Goal: Task Accomplishment & Management: Manage account settings

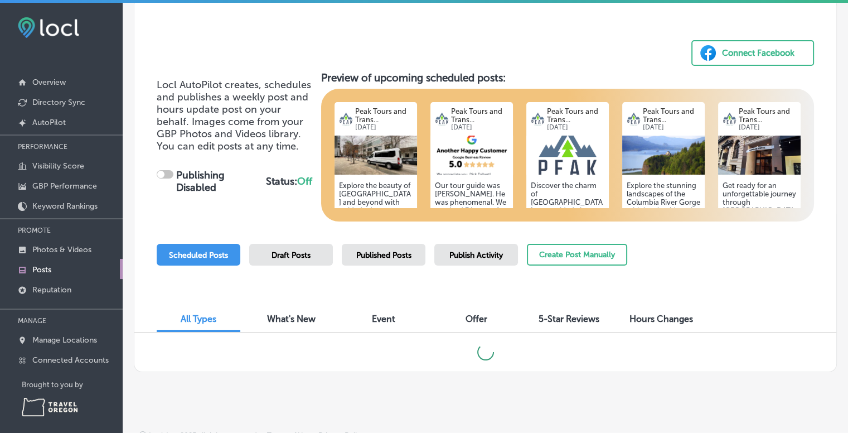
scroll to position [62, 0]
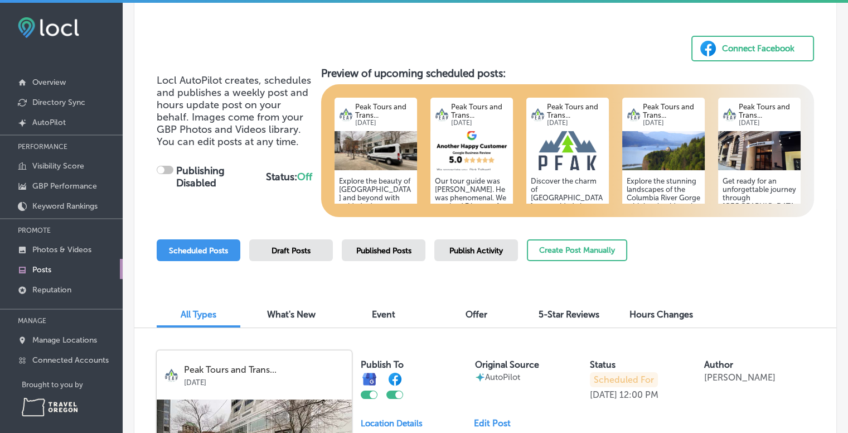
checkbox input "true"
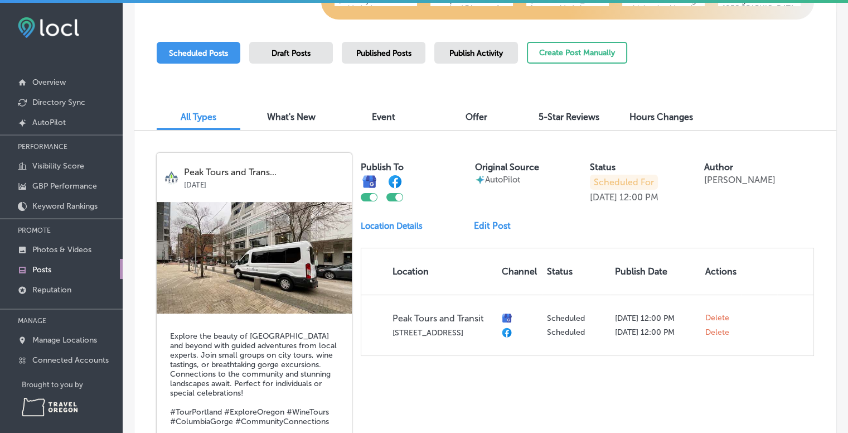
scroll to position [296, 0]
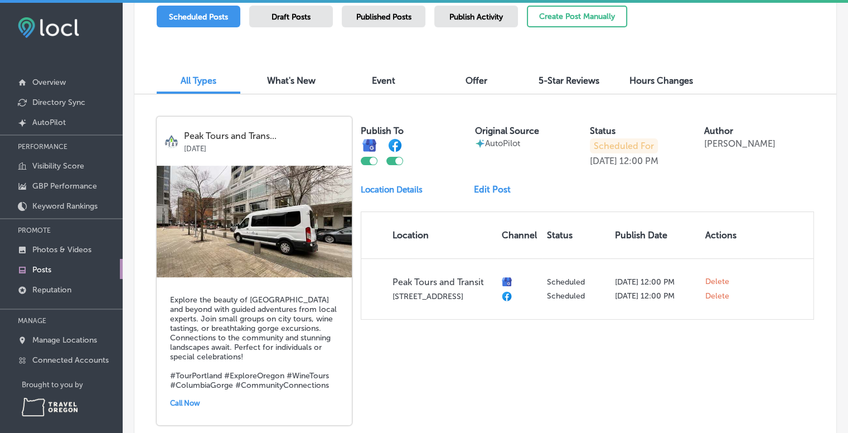
click at [563, 78] on span "5-Star Reviews" at bounding box center [569, 80] width 61 height 11
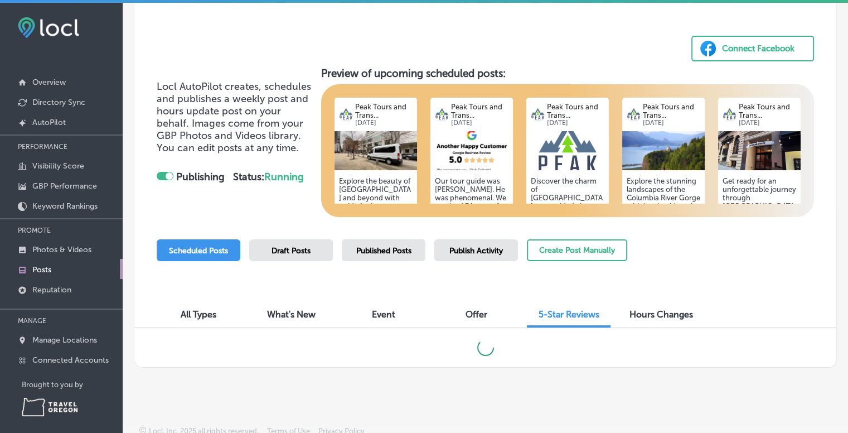
scroll to position [296, 0]
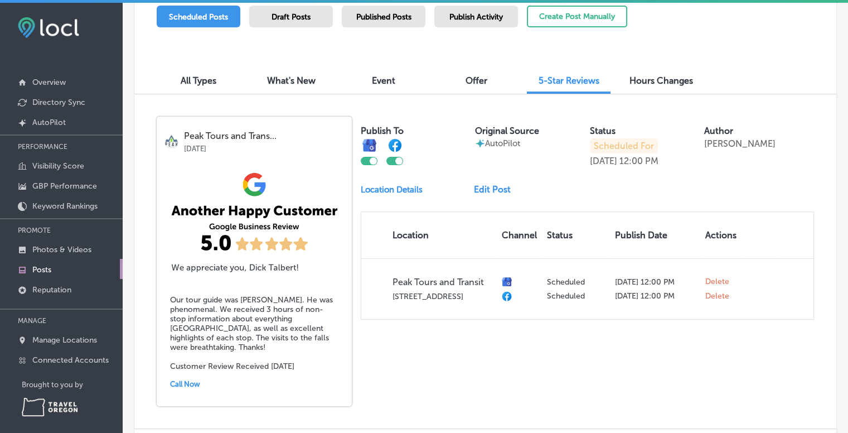
click at [394, 12] on span "Published Posts" at bounding box center [383, 16] width 55 height 9
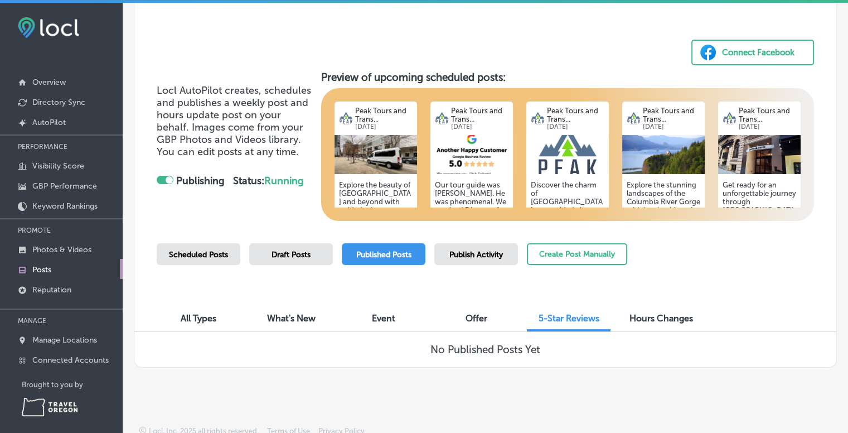
scroll to position [58, 0]
click at [209, 319] on span "All Types" at bounding box center [199, 318] width 36 height 11
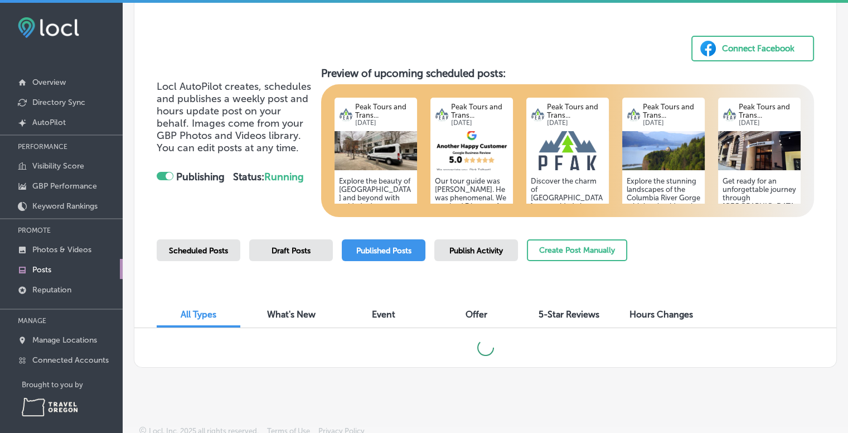
scroll to position [296, 0]
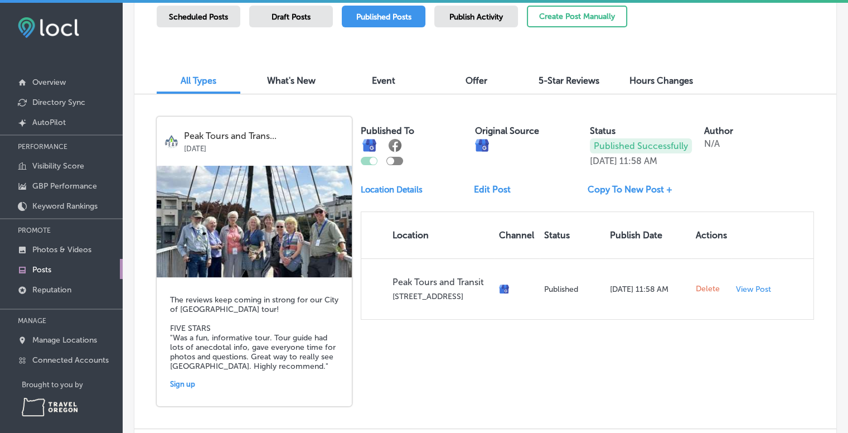
click at [399, 161] on div at bounding box center [395, 161] width 17 height 8
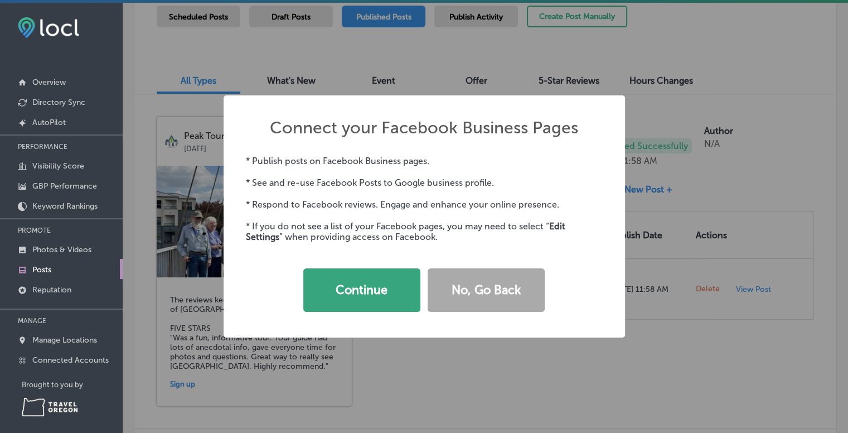
click at [369, 297] on button "Continue" at bounding box center [361, 290] width 117 height 44
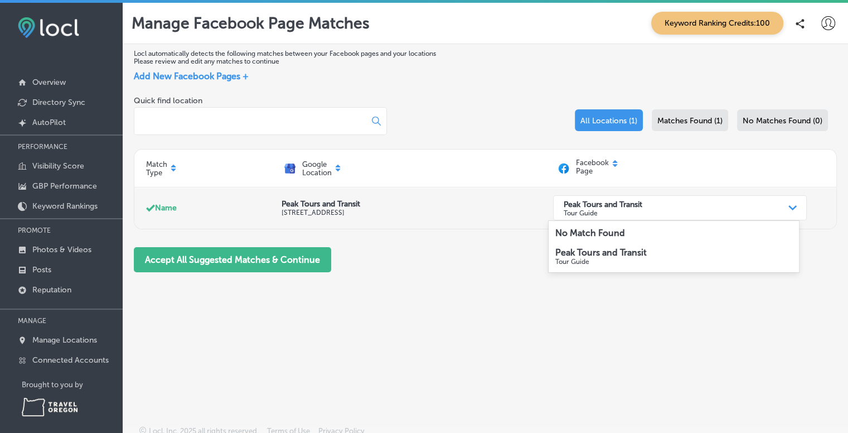
click at [611, 216] on p "Tour Guide" at bounding box center [603, 213] width 79 height 8
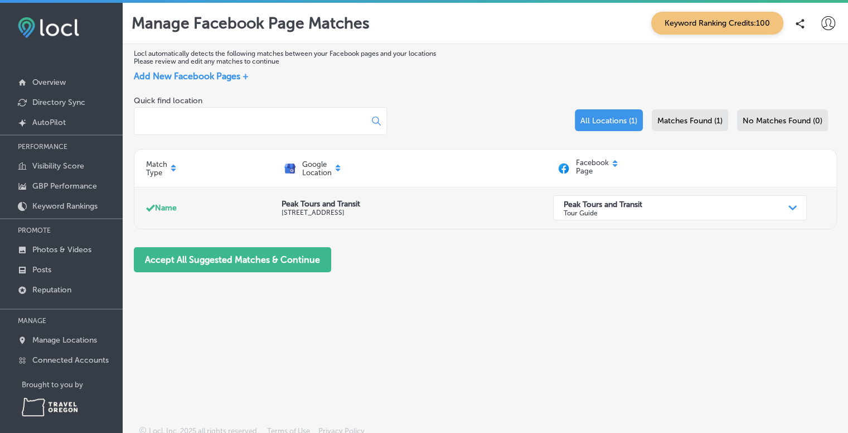
click at [611, 216] on p "Tour Guide" at bounding box center [603, 213] width 79 height 8
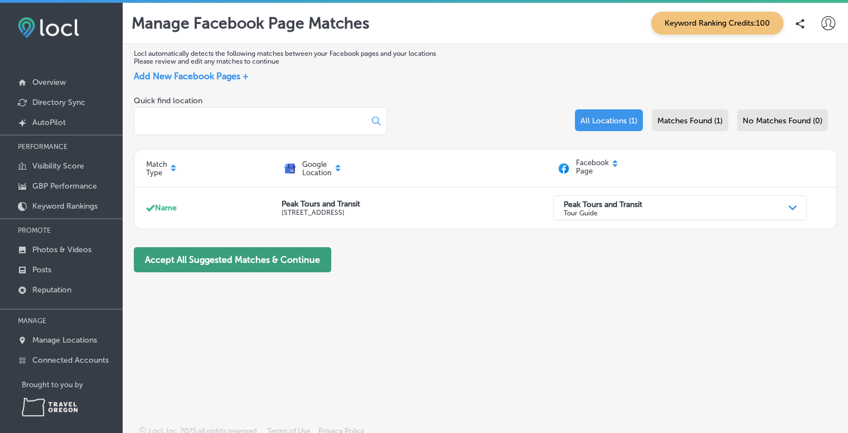
click at [254, 257] on button "Accept All Suggested Matches & Continue" at bounding box center [232, 259] width 197 height 25
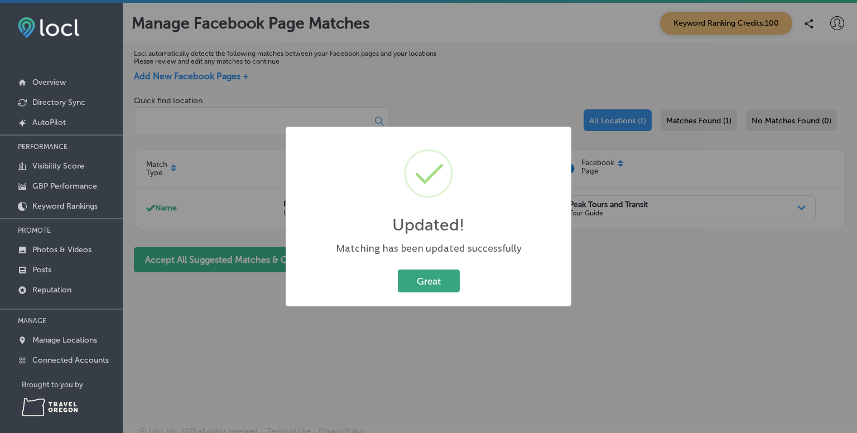
click at [430, 281] on button "Great" at bounding box center [429, 280] width 62 height 23
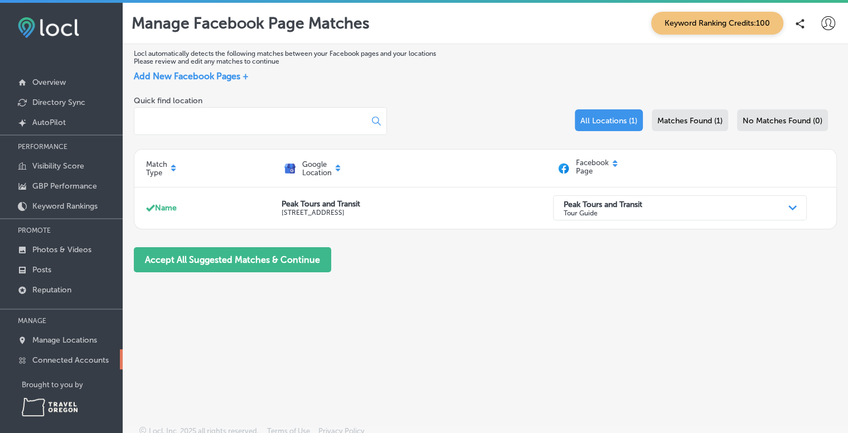
click at [74, 361] on p "Connected Accounts" at bounding box center [70, 359] width 76 height 9
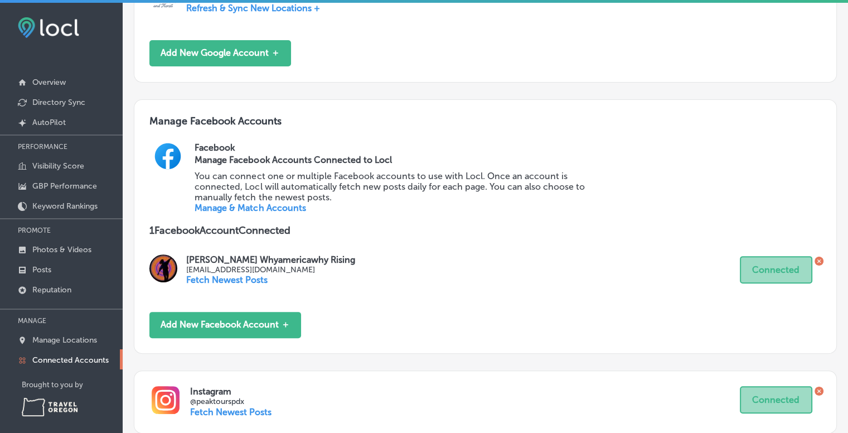
scroll to position [394, 0]
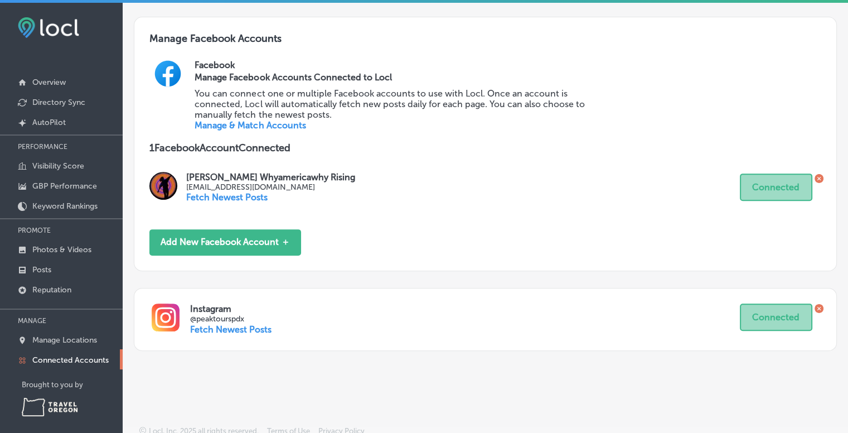
click at [230, 195] on p "Fetch Newest Posts" at bounding box center [270, 197] width 169 height 11
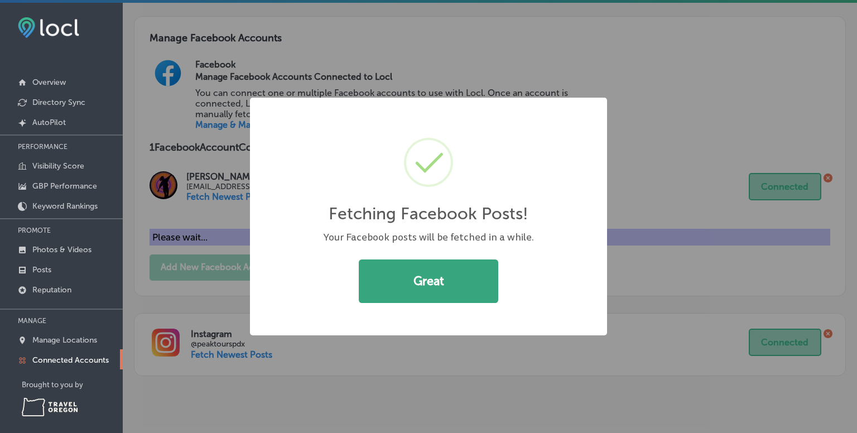
click at [400, 288] on button "Great" at bounding box center [428, 281] width 139 height 44
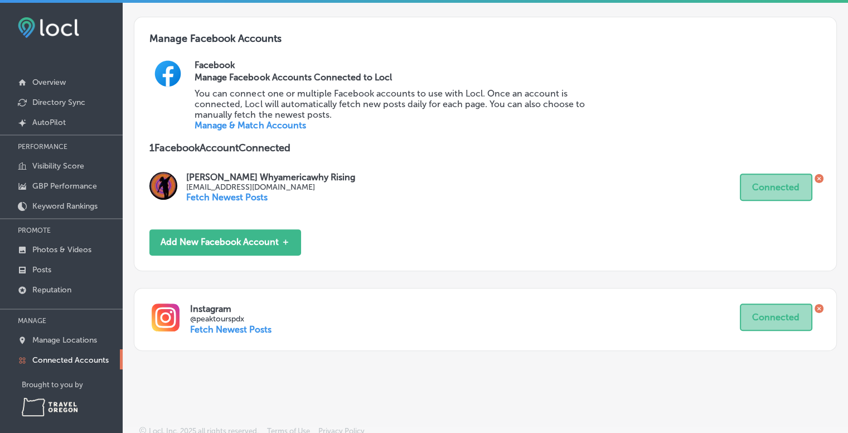
click at [222, 329] on p "Fetch Newest Posts" at bounding box center [230, 329] width 81 height 11
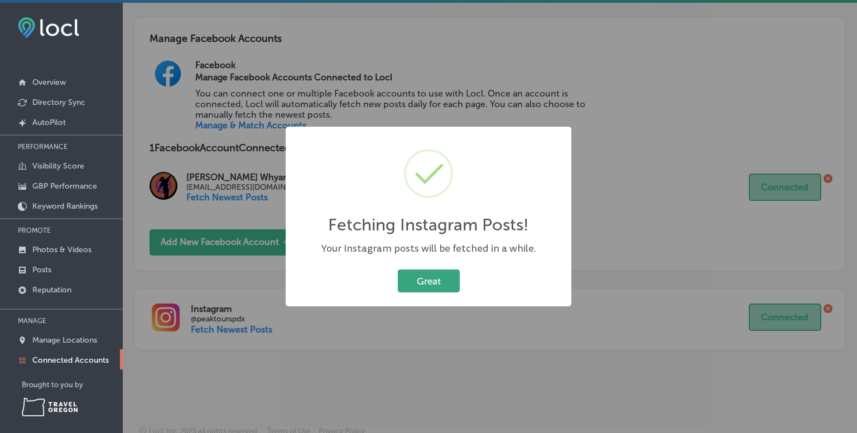
click at [437, 283] on button "Great" at bounding box center [429, 280] width 62 height 23
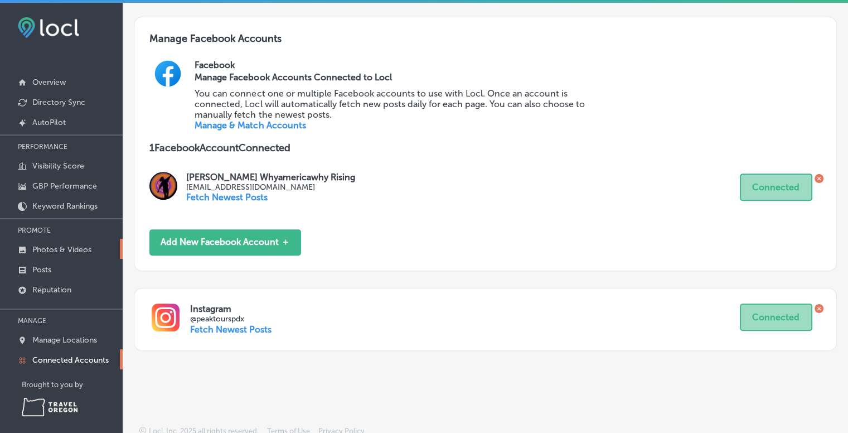
click at [70, 249] on p "Photos & Videos" at bounding box center [61, 249] width 59 height 9
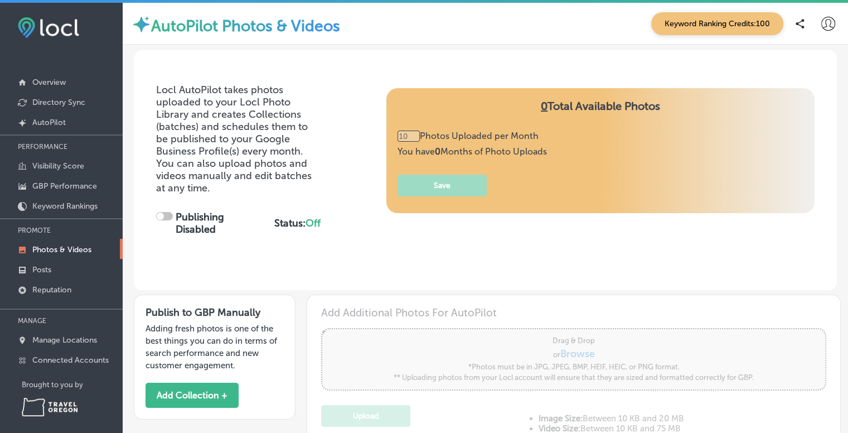
type input "0"
checkbox input "true"
type input "5"
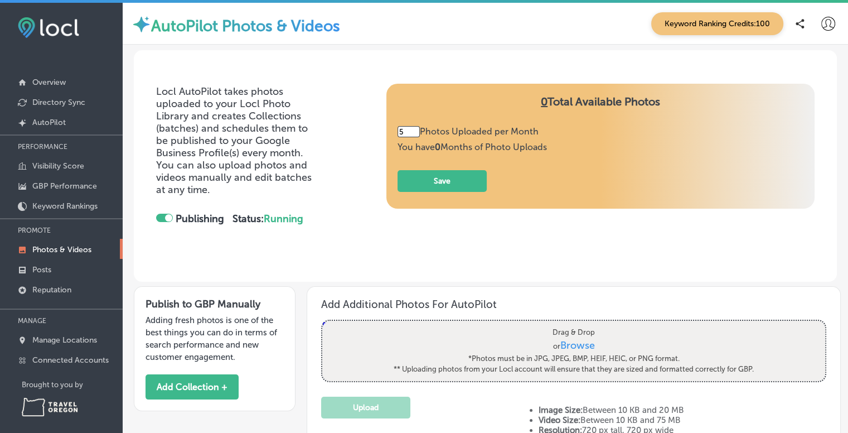
drag, startPoint x: 406, startPoint y: 132, endPoint x: 379, endPoint y: 138, distance: 26.8
click at [379, 138] on div "Locl AutoPilot takes photos uploaded to your Locl Photo Library and creates Col…" at bounding box center [485, 166] width 659 height 165
click at [332, 271] on div "Locl AutoPilot takes photos uploaded to your Locl Photo Library and creates Col…" at bounding box center [485, 183] width 703 height 198
click at [54, 85] on p "Overview" at bounding box center [48, 82] width 33 height 9
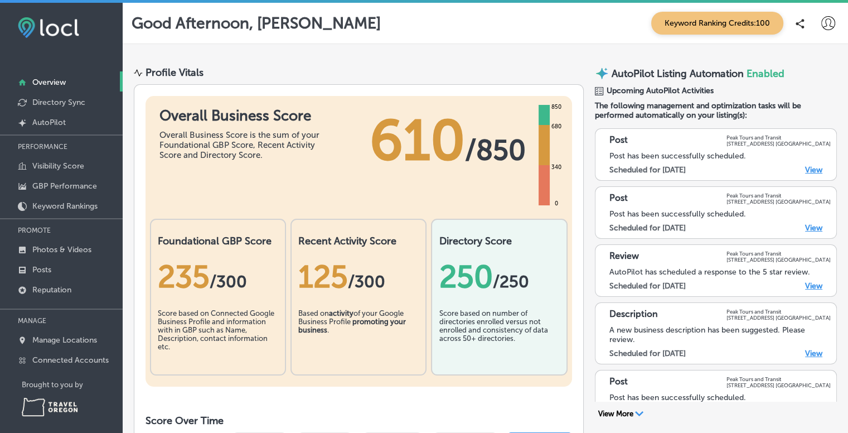
click at [806, 170] on link "View" at bounding box center [814, 169] width 17 height 9
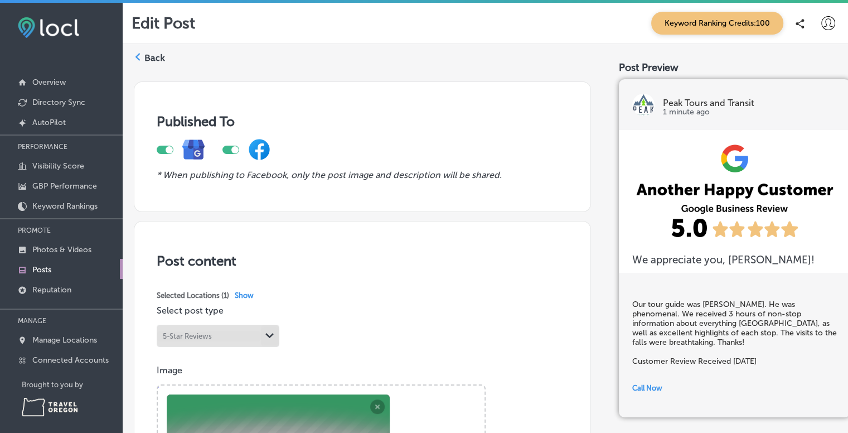
click at [157, 60] on label "Back" at bounding box center [154, 58] width 21 height 12
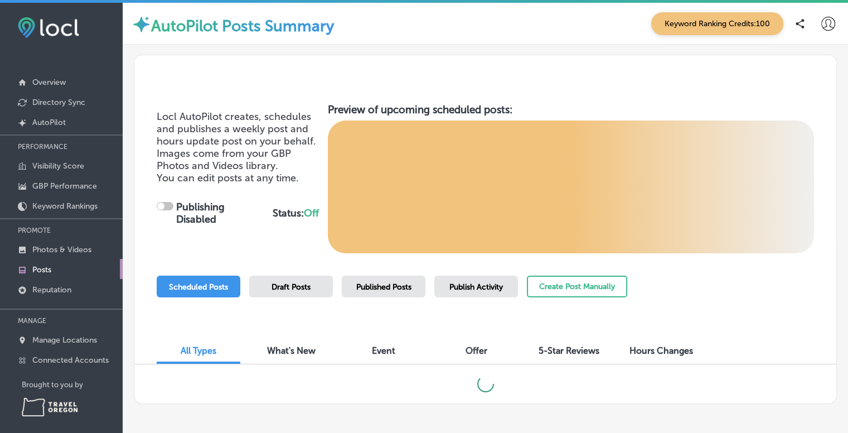
checkbox input "true"
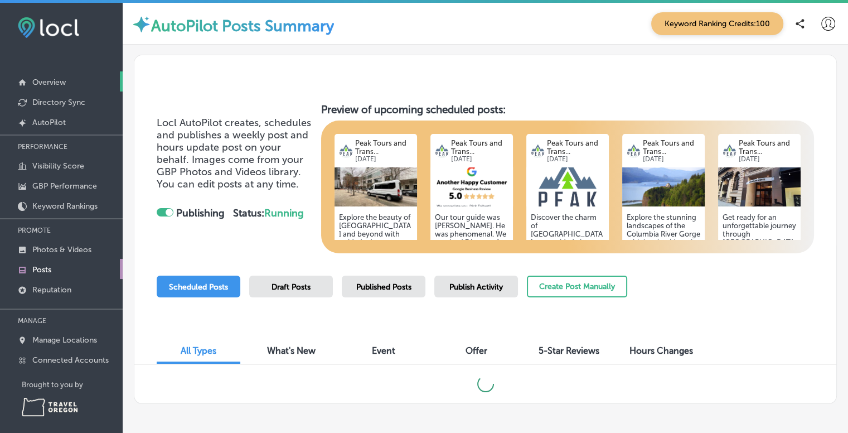
click at [56, 79] on p "Overview" at bounding box center [48, 82] width 33 height 9
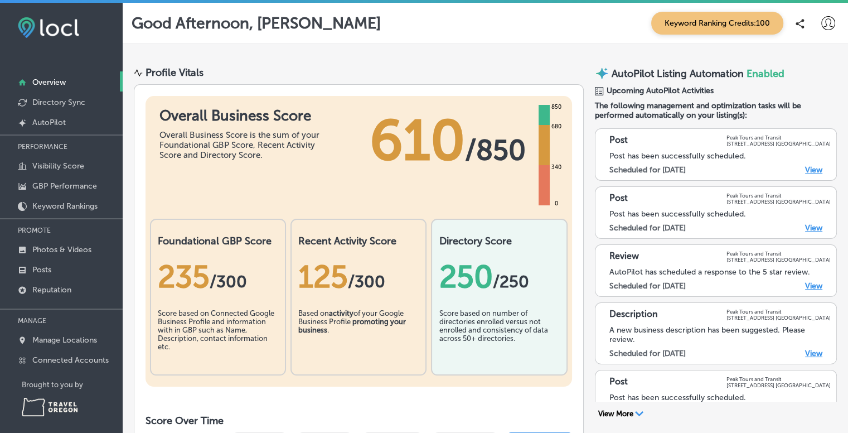
click at [807, 226] on link "View" at bounding box center [814, 227] width 17 height 9
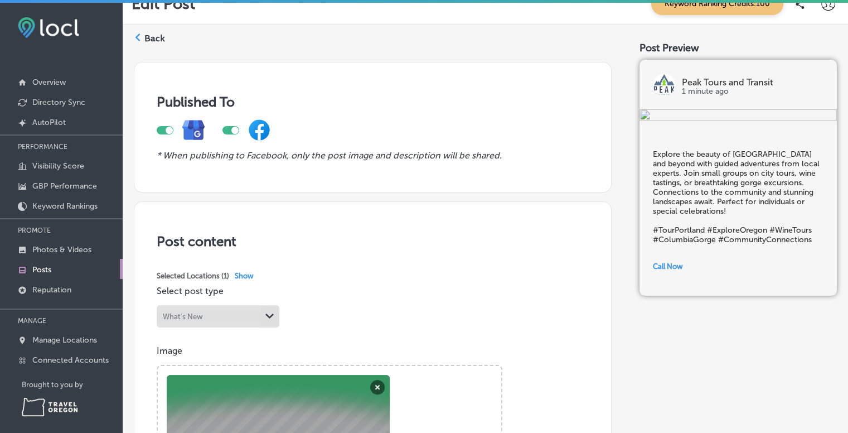
scroll to position [22, 0]
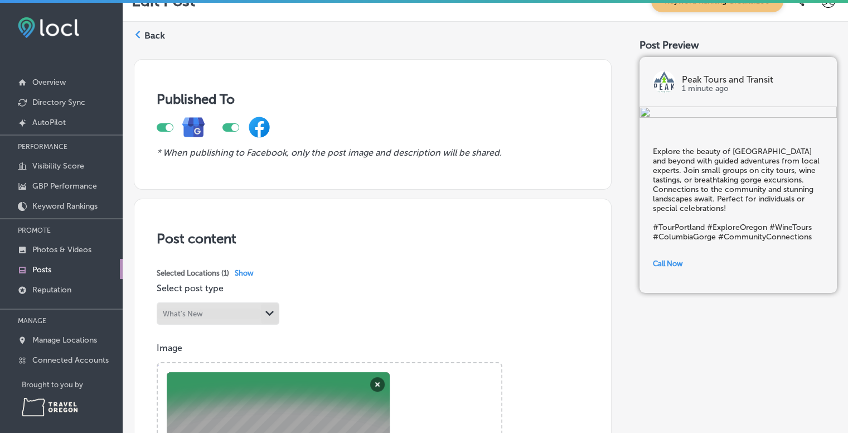
click at [163, 35] on label "Back" at bounding box center [154, 36] width 21 height 12
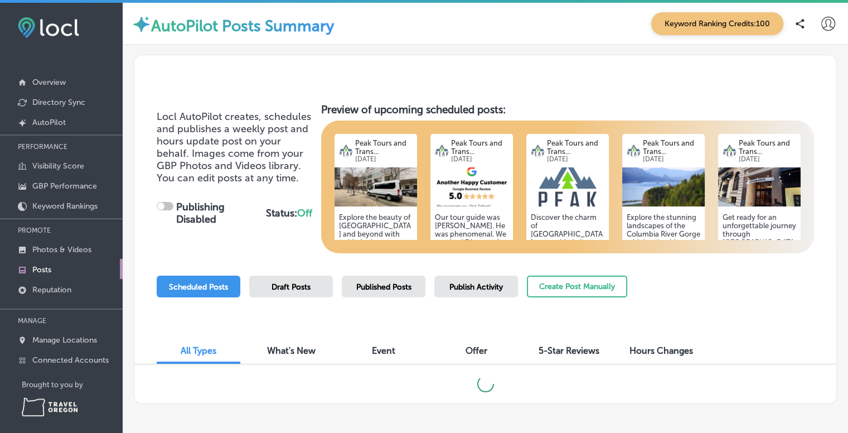
checkbox input "true"
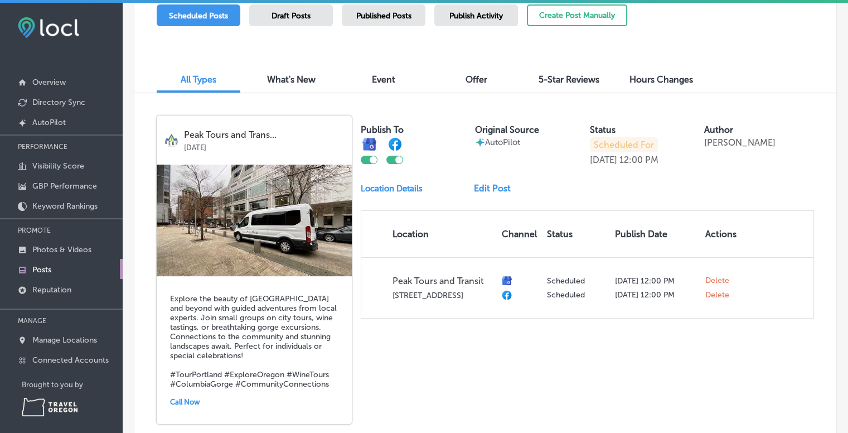
scroll to position [315, 0]
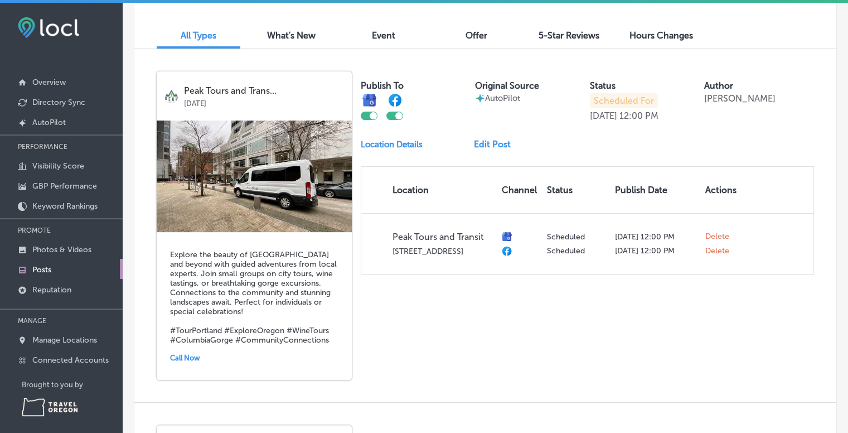
click at [366, 115] on div at bounding box center [369, 116] width 17 height 8
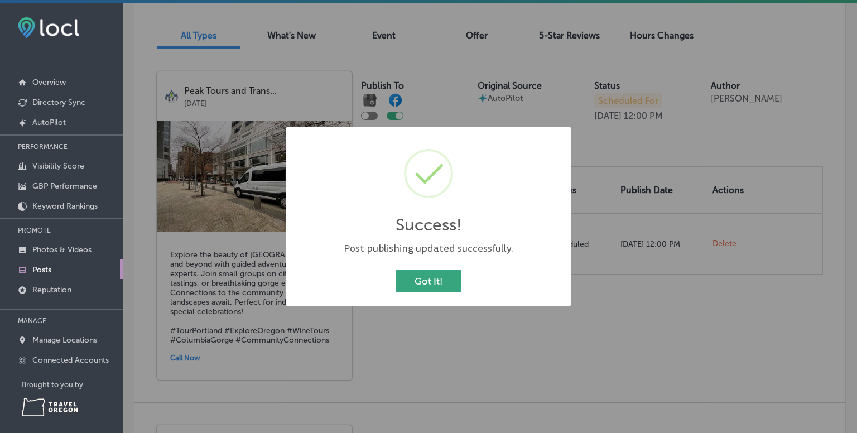
click at [422, 287] on button "Got It!" at bounding box center [429, 280] width 66 height 23
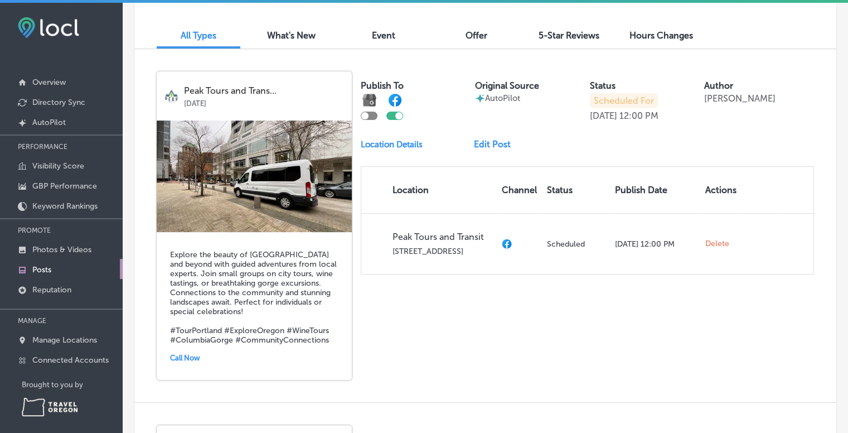
click at [392, 113] on div at bounding box center [395, 116] width 17 height 8
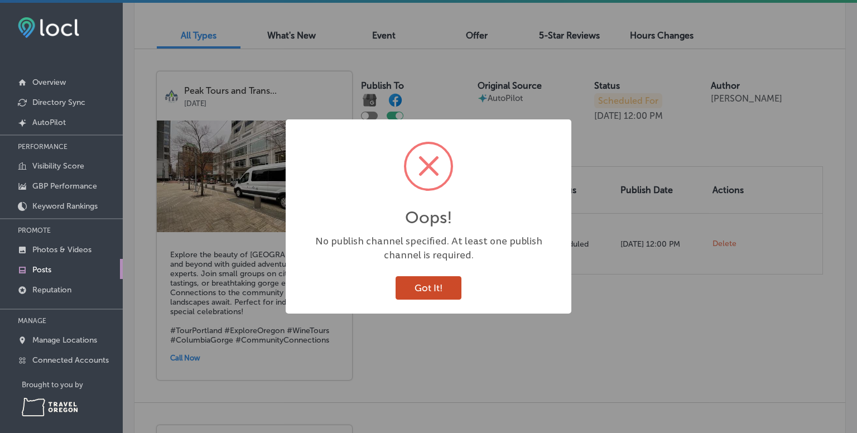
click at [435, 281] on button "Got It!" at bounding box center [429, 287] width 66 height 23
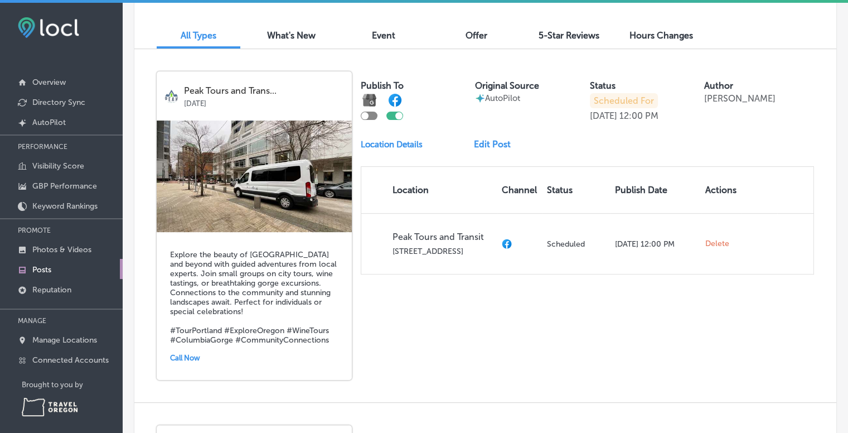
click at [372, 114] on div at bounding box center [369, 116] width 17 height 8
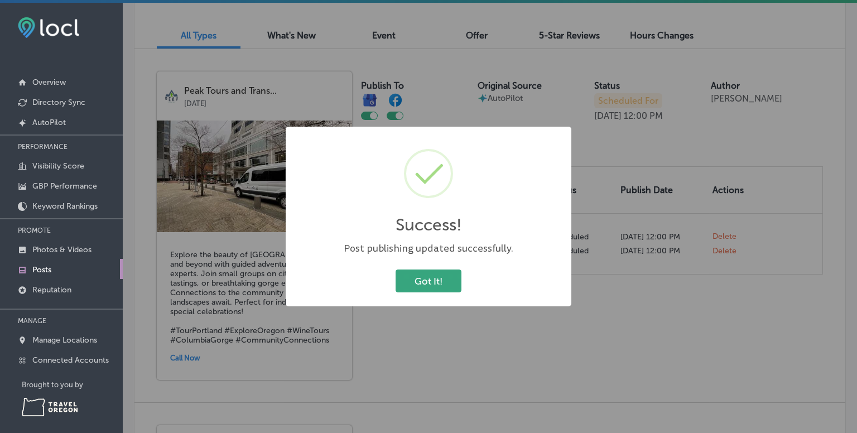
click at [437, 283] on button "Got It!" at bounding box center [429, 280] width 66 height 23
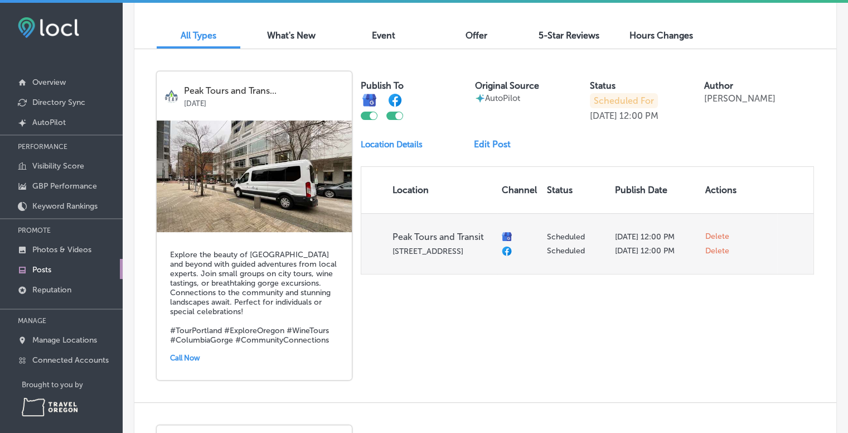
click at [708, 239] on span "Delete" at bounding box center [718, 237] width 24 height 10
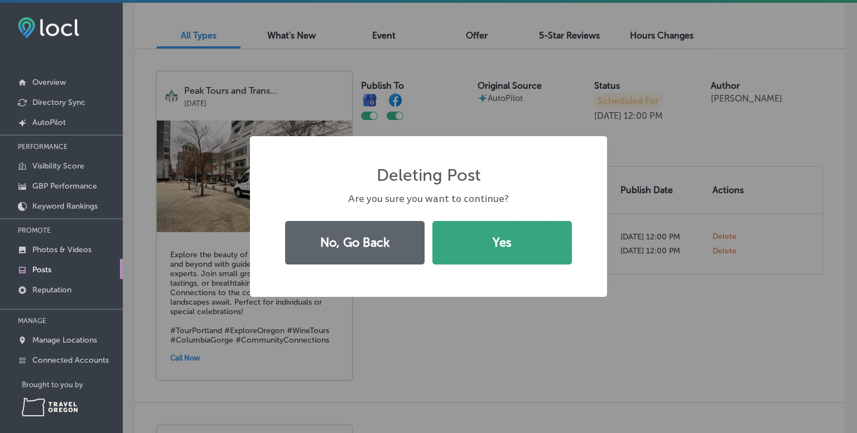
click at [501, 247] on button "Yes" at bounding box center [501, 243] width 139 height 44
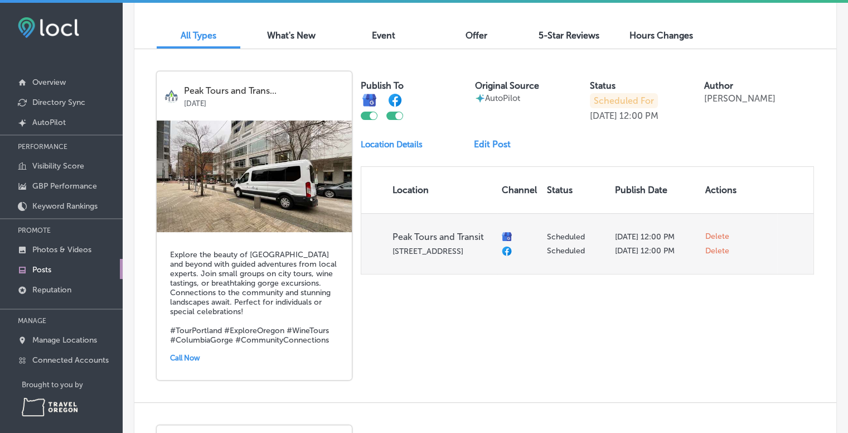
checkbox input "false"
click at [713, 249] on span "Delete" at bounding box center [718, 244] width 24 height 10
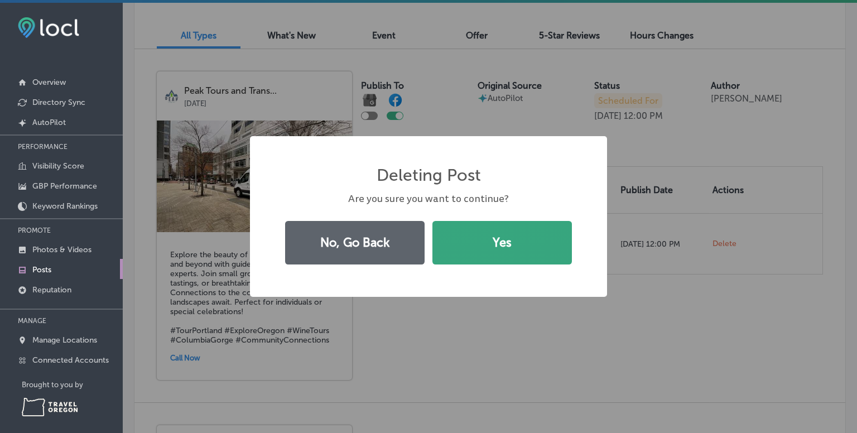
click at [512, 245] on button "Yes" at bounding box center [501, 243] width 139 height 44
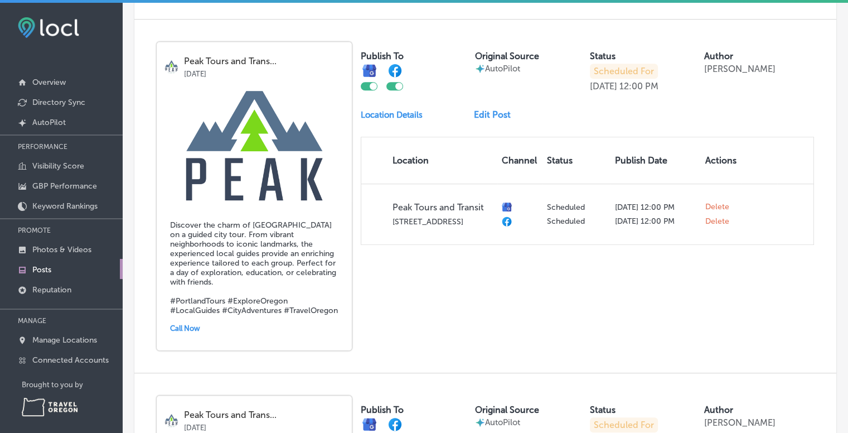
scroll to position [660, 0]
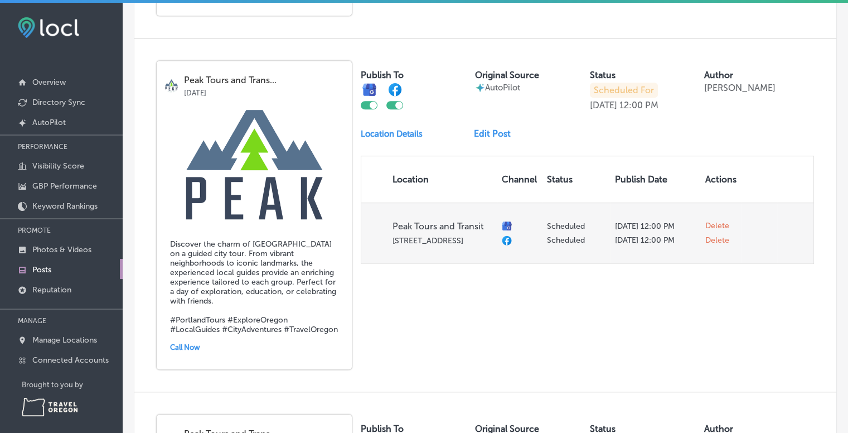
click at [712, 221] on span "Delete" at bounding box center [718, 226] width 24 height 10
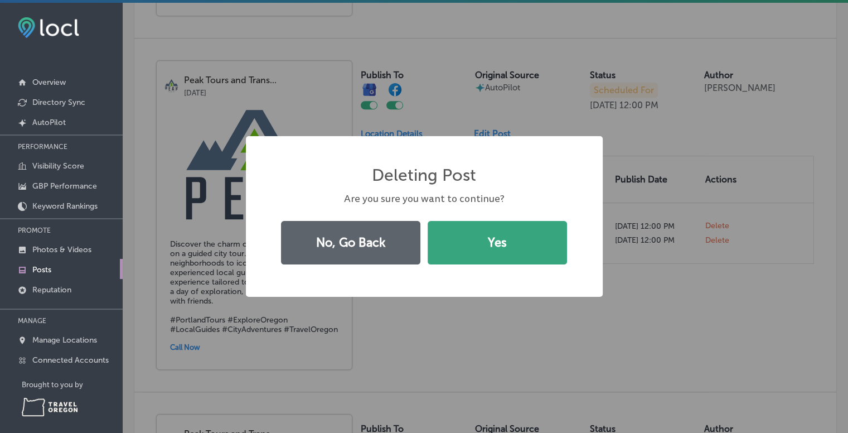
click at [495, 243] on button "Yes" at bounding box center [497, 243] width 139 height 44
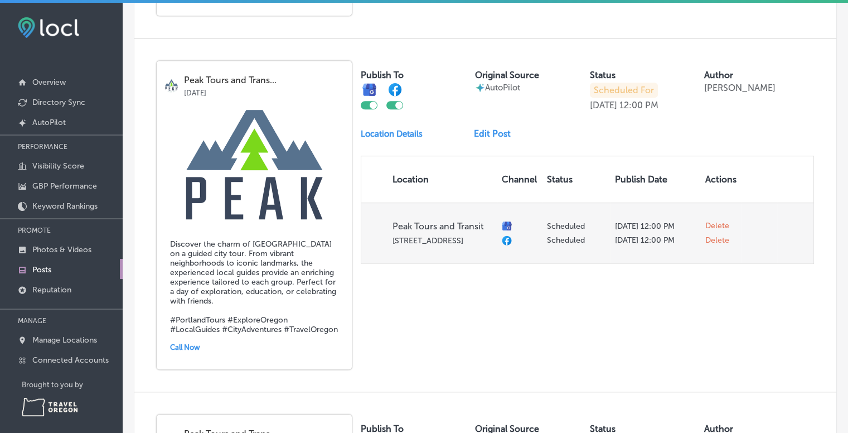
checkbox input "false"
click at [712, 228] on span "Delete" at bounding box center [718, 233] width 24 height 10
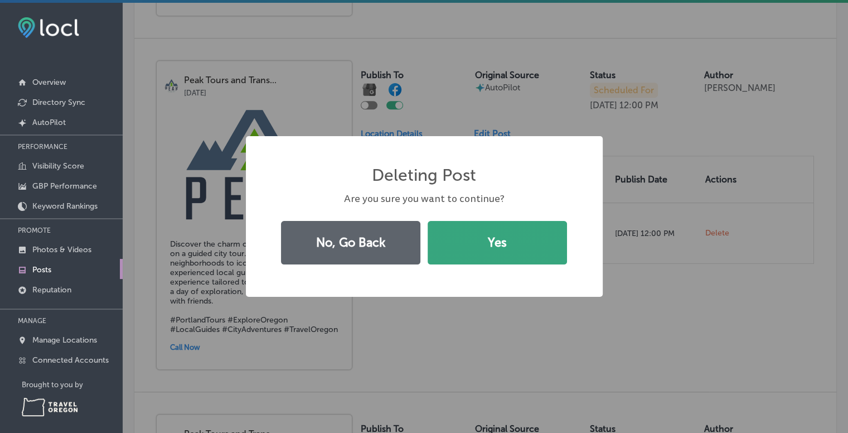
click at [471, 243] on button "Yes" at bounding box center [497, 243] width 139 height 44
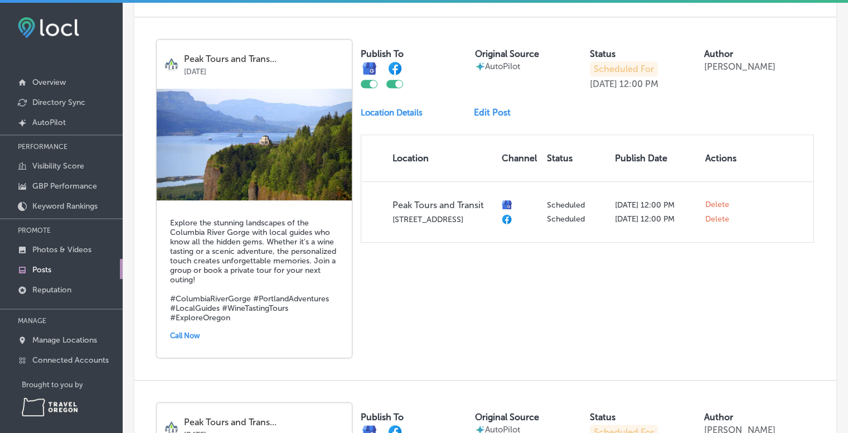
scroll to position [684, 0]
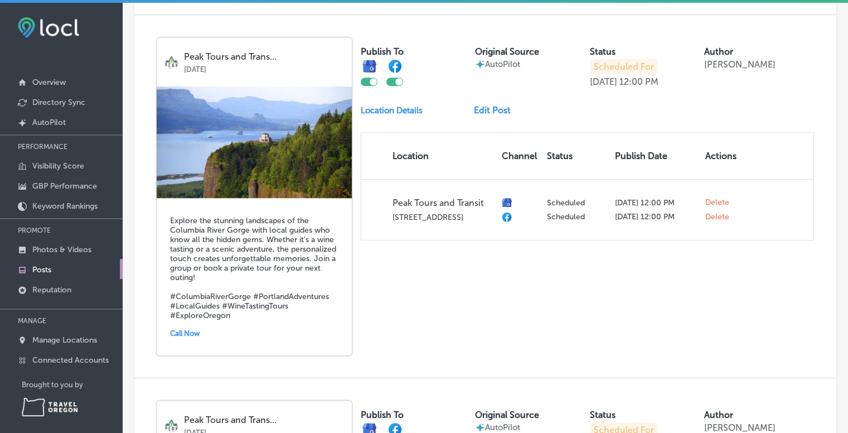
click at [496, 105] on link "Edit Post" at bounding box center [497, 110] width 46 height 11
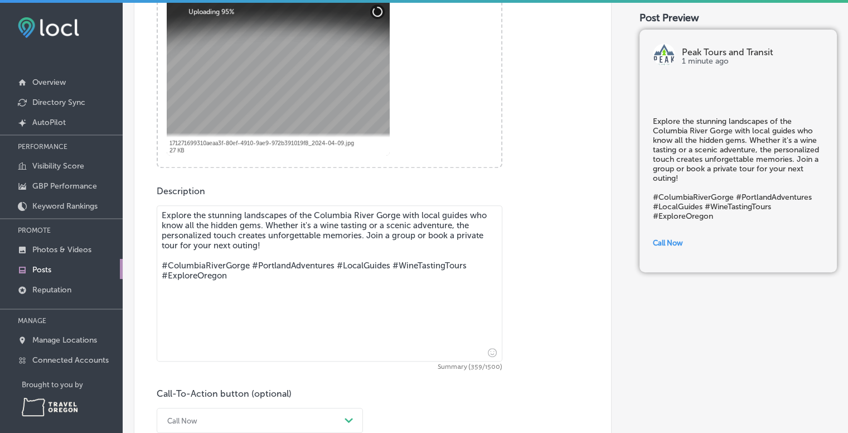
scroll to position [401, 0]
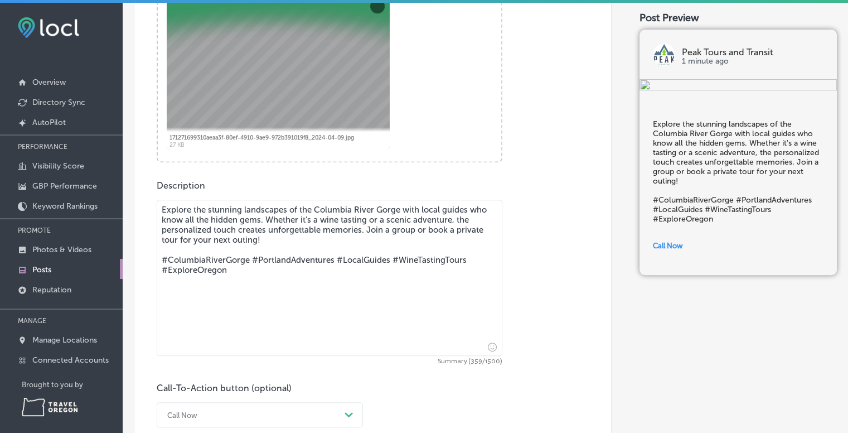
click at [284, 274] on textarea "Explore the stunning landscapes of the Columbia River Gorge with local guides w…" at bounding box center [330, 278] width 346 height 156
click at [473, 257] on textarea "Explore the stunning landscapes of the Columbia River Gorge with local guides w…" at bounding box center [330, 278] width 346 height 156
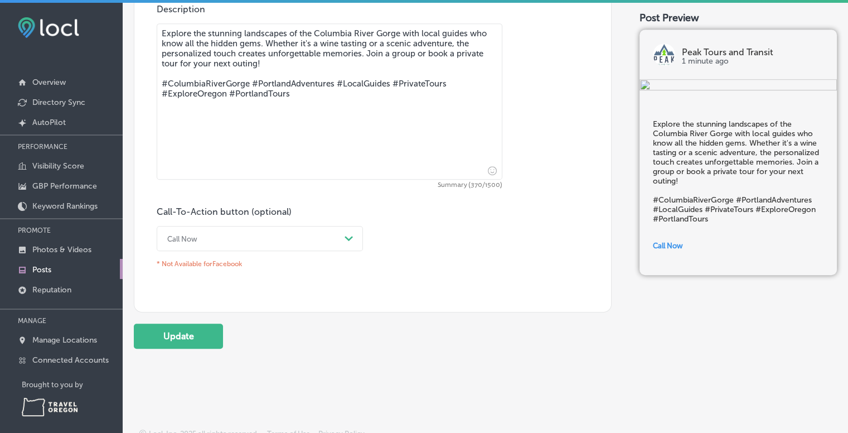
scroll to position [581, 0]
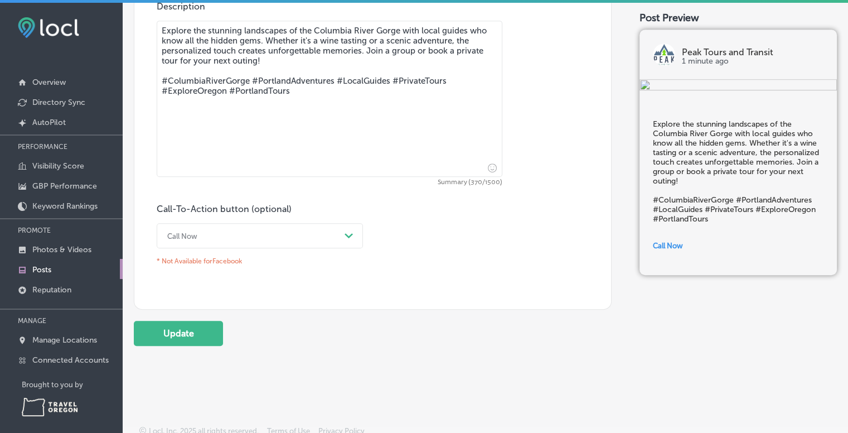
type textarea "Explore the stunning landscapes of the Columbia River Gorge with local guides w…"
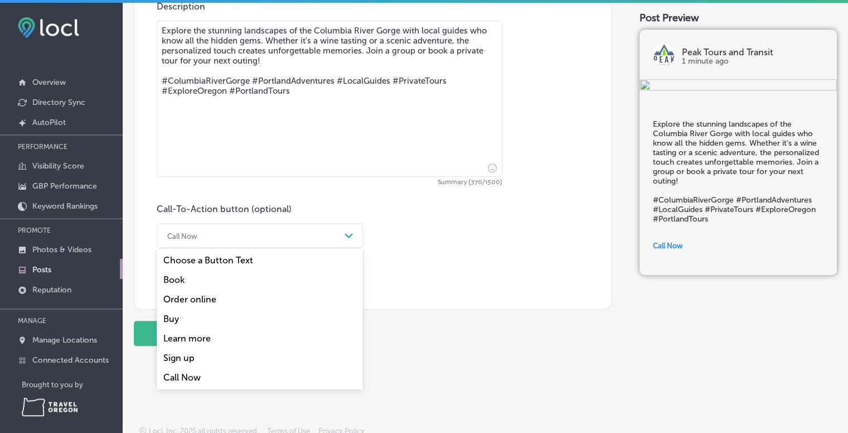
click at [333, 238] on div "Call Now" at bounding box center [251, 235] width 179 height 17
click at [210, 276] on div "Book" at bounding box center [260, 280] width 206 height 20
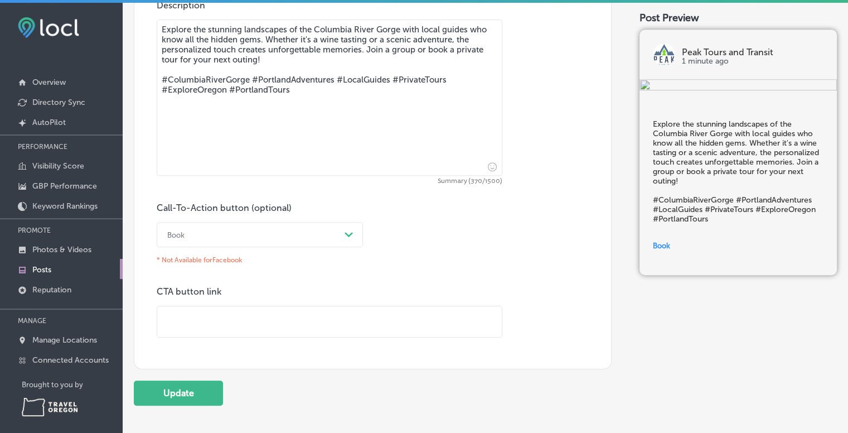
click at [274, 317] on input "text" at bounding box center [329, 321] width 345 height 31
paste input "https://fareharbor.com/embeds/book/peaktoursandtransit/?full-items=yes&flow=893…"
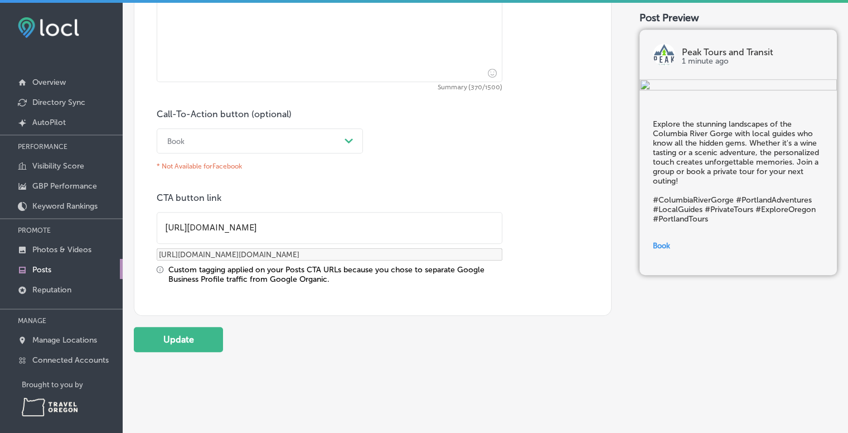
scroll to position [675, 0]
type input "https://fareharbor.com/embeds/book/peaktoursandtransit/?full-items=yes&flow=893…"
click at [180, 335] on button "Update" at bounding box center [178, 338] width 89 height 25
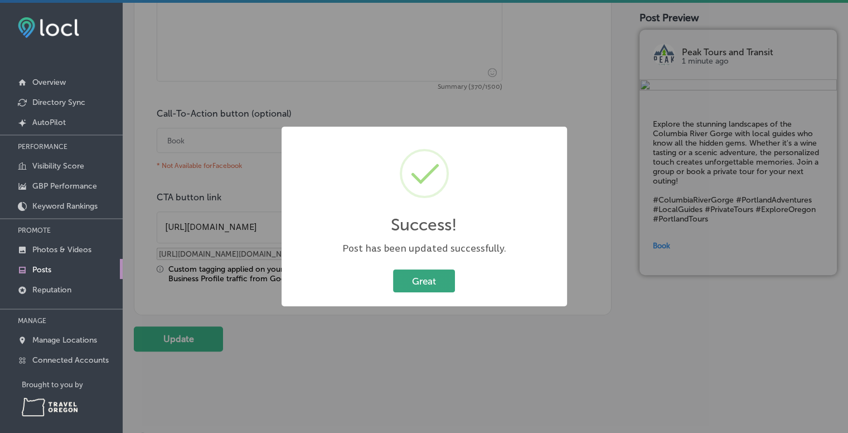
click at [428, 280] on button "Great" at bounding box center [424, 280] width 62 height 23
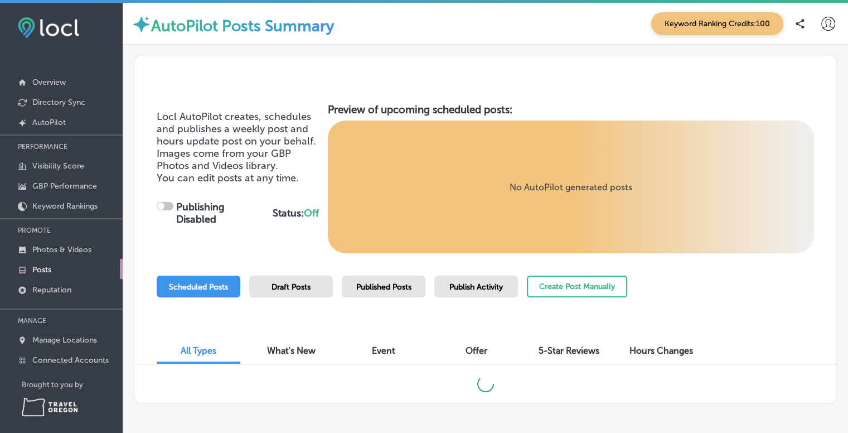
checkbox input "true"
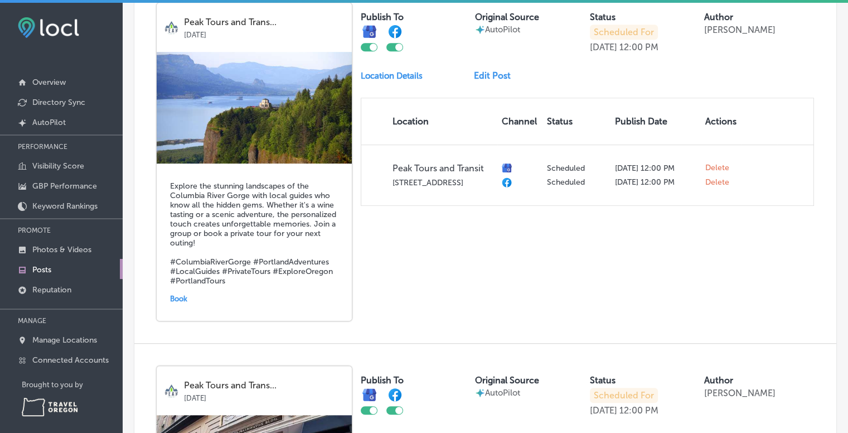
scroll to position [722, 0]
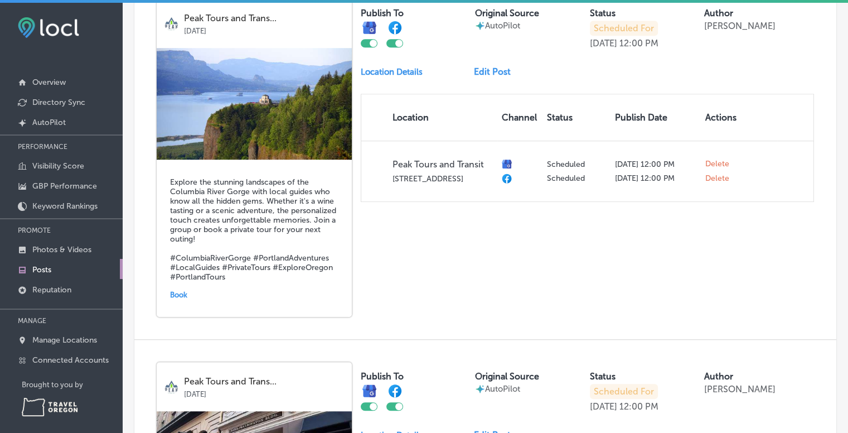
drag, startPoint x: 174, startPoint y: 282, endPoint x: 230, endPoint y: 292, distance: 57.2
click at [230, 292] on div "Explore the stunning landscapes of the Columbia River Gorge with local guides w…" at bounding box center [254, 238] width 195 height 157
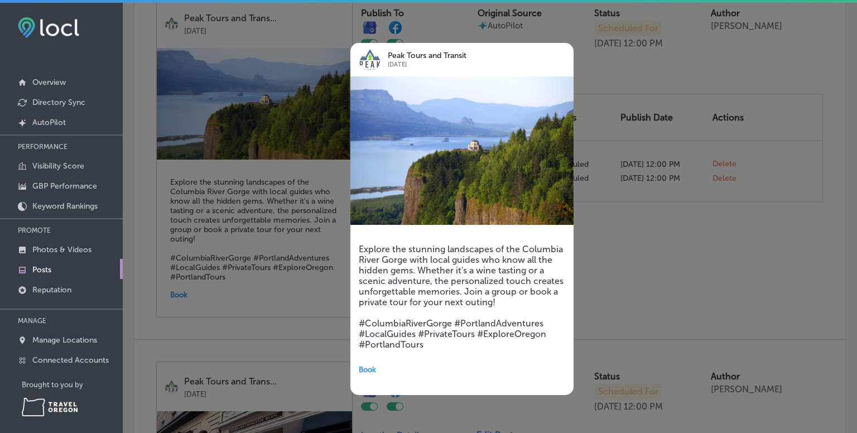
click at [634, 314] on div at bounding box center [428, 216] width 857 height 433
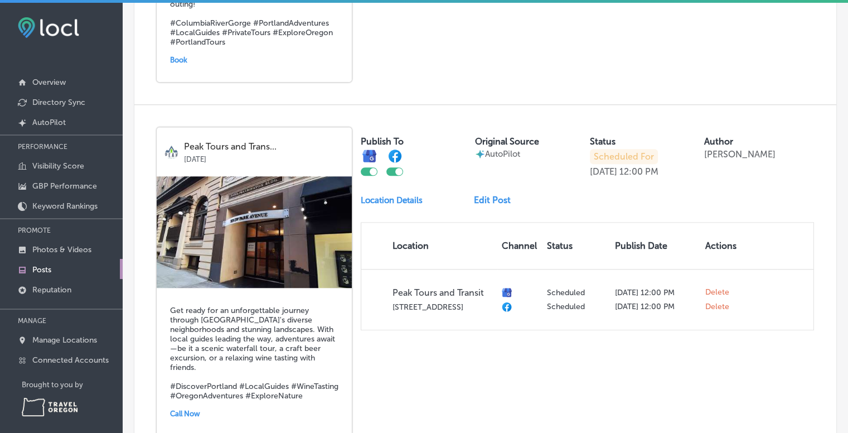
scroll to position [959, 0]
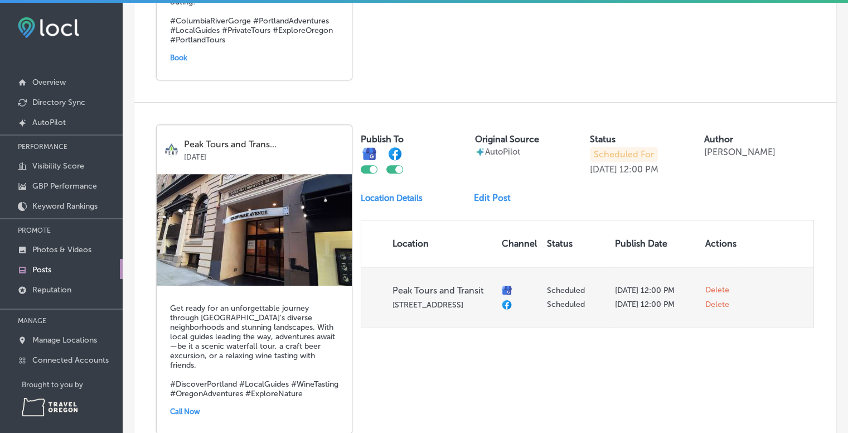
click at [720, 290] on span "Delete" at bounding box center [718, 290] width 24 height 10
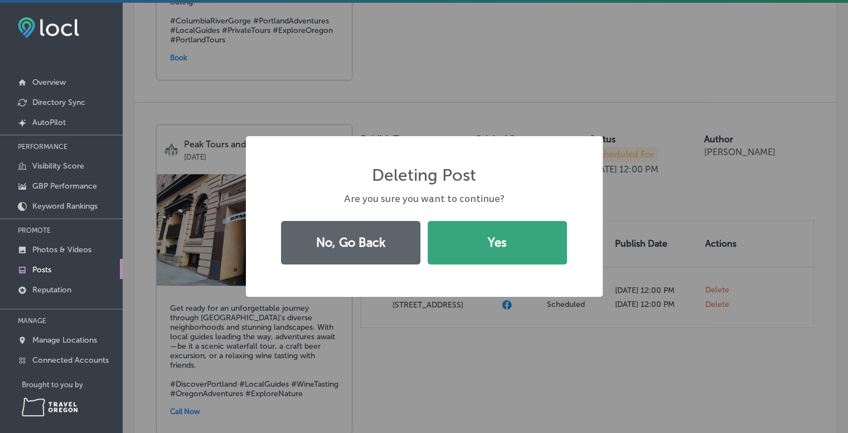
click at [480, 255] on button "Yes" at bounding box center [497, 243] width 139 height 44
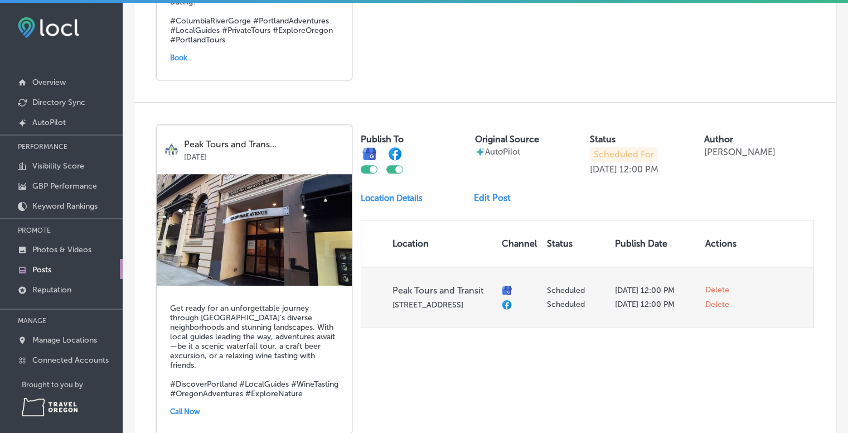
checkbox input "false"
click at [711, 292] on span "Delete" at bounding box center [718, 297] width 24 height 10
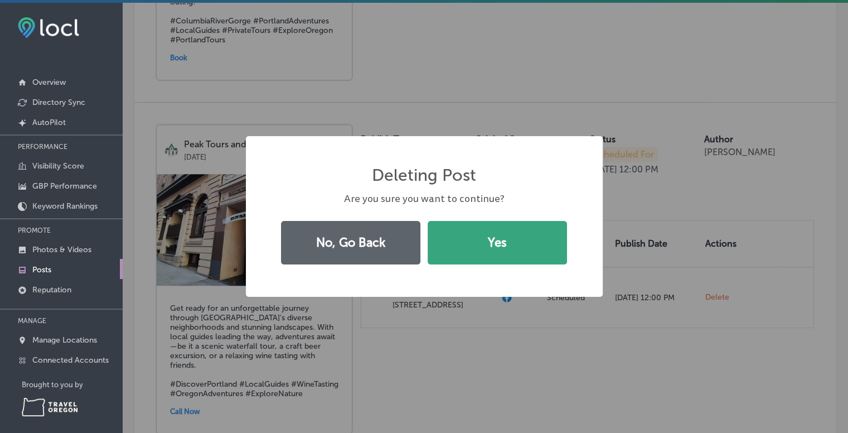
click at [498, 234] on button "Yes" at bounding box center [497, 243] width 139 height 44
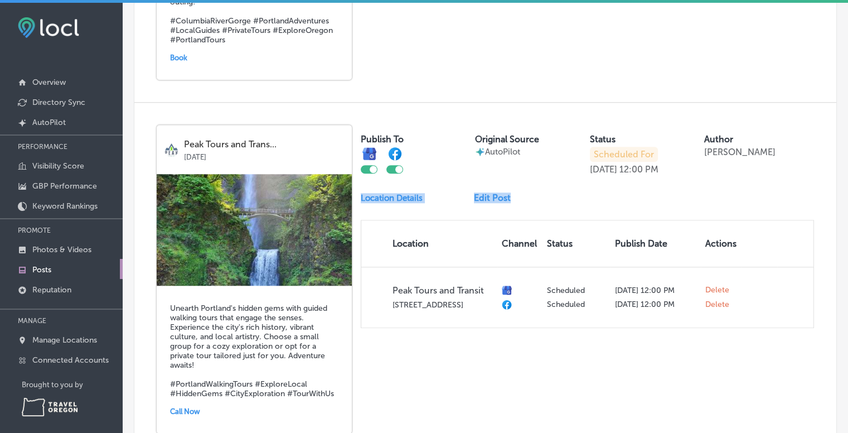
drag, startPoint x: 838, startPoint y: 300, endPoint x: 828, endPoint y: 161, distance: 139.3
click at [821, 263] on div "Peak Tours and Trans... Oct 03, 2025 Unearth Portland's hidden gems with guided…" at bounding box center [485, 279] width 702 height 353
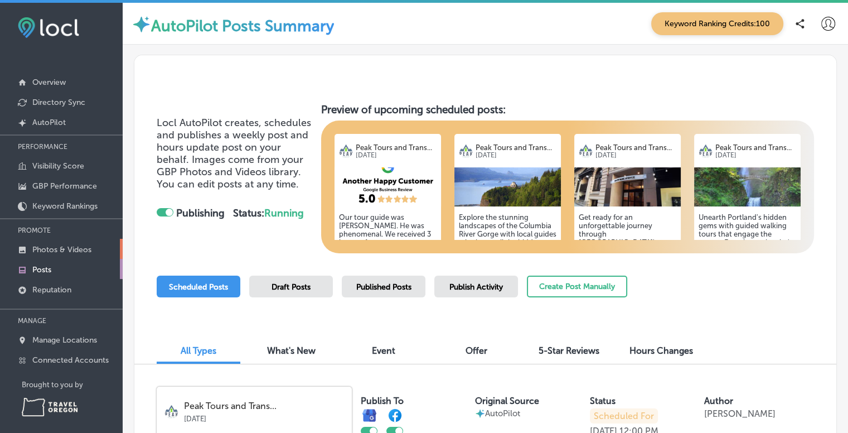
click at [65, 248] on p "Photos & Videos" at bounding box center [61, 249] width 59 height 9
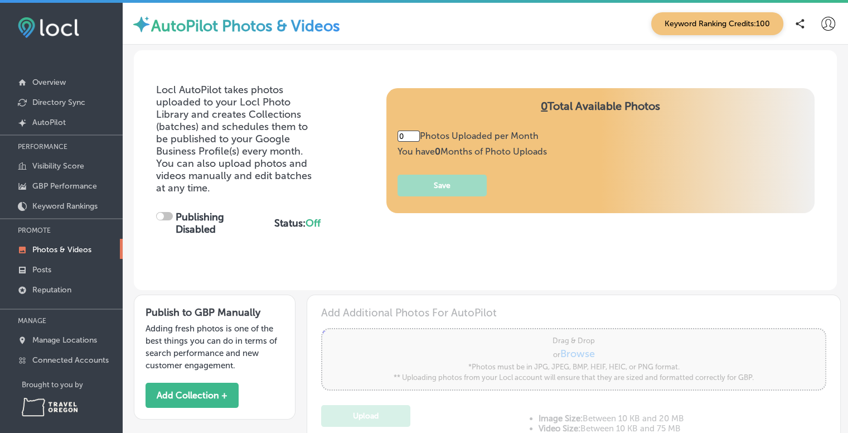
type input "5"
checkbox input "true"
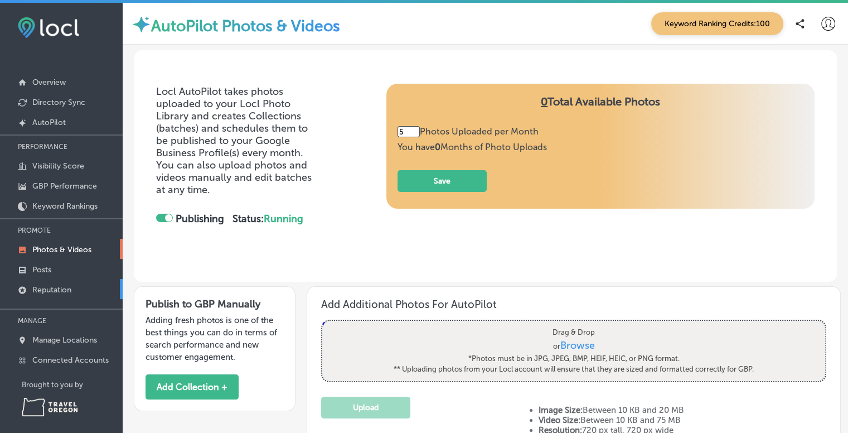
click at [32, 283] on link "Reputation" at bounding box center [61, 289] width 123 height 20
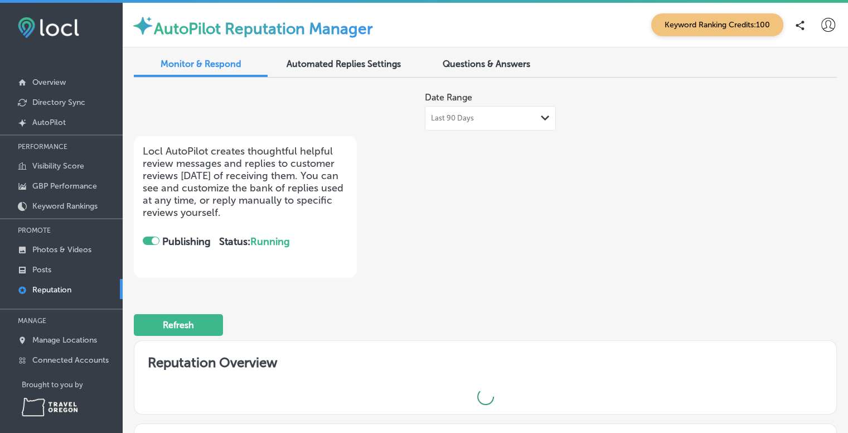
checkbox input "true"
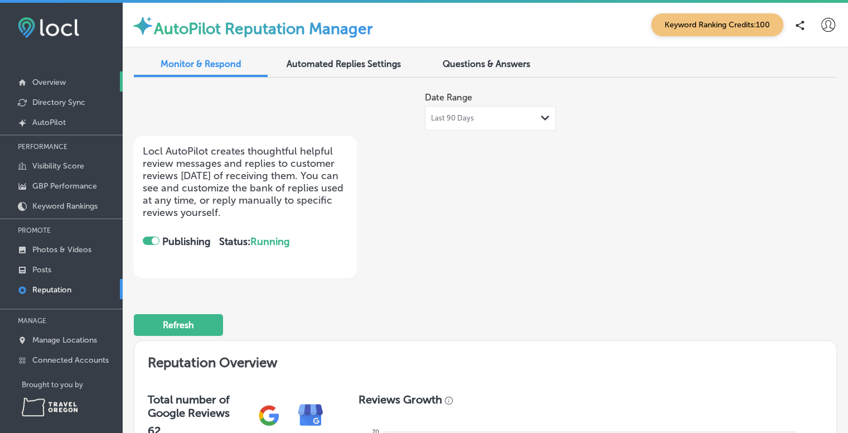
click at [65, 85] on p "Overview" at bounding box center [48, 82] width 33 height 9
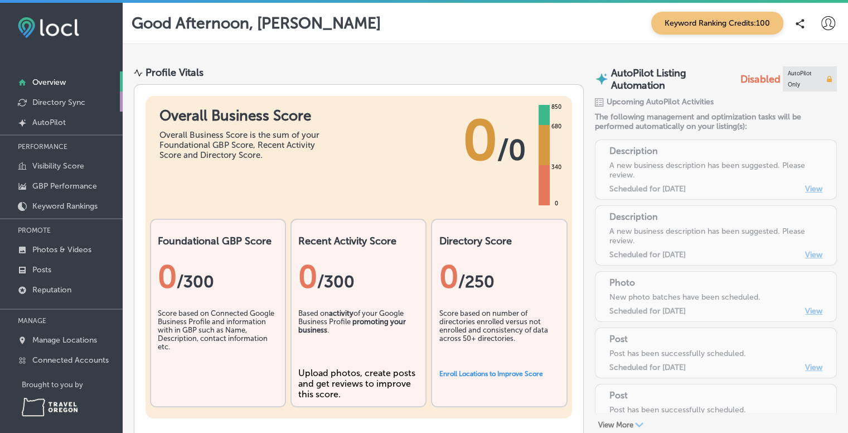
click at [60, 102] on p "Directory Sync" at bounding box center [58, 102] width 53 height 9
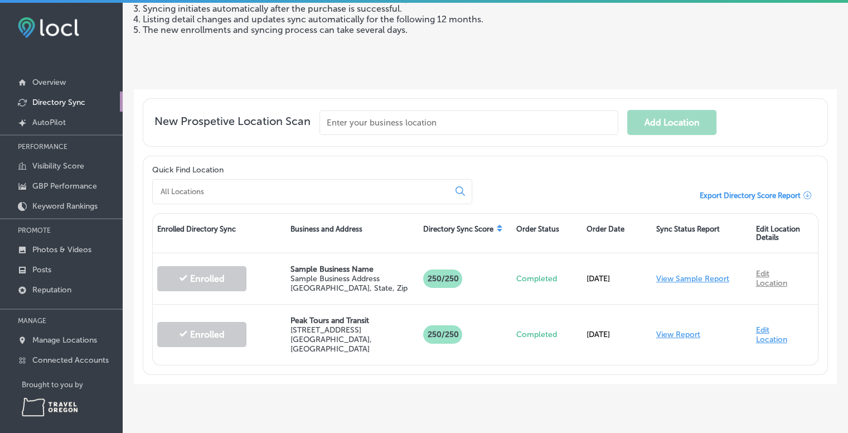
scroll to position [158, 0]
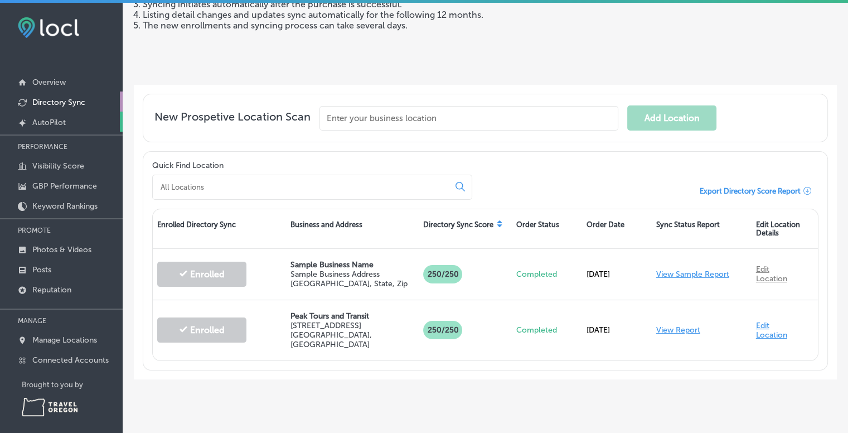
click at [47, 123] on p "AutoPilot" at bounding box center [48, 122] width 33 height 9
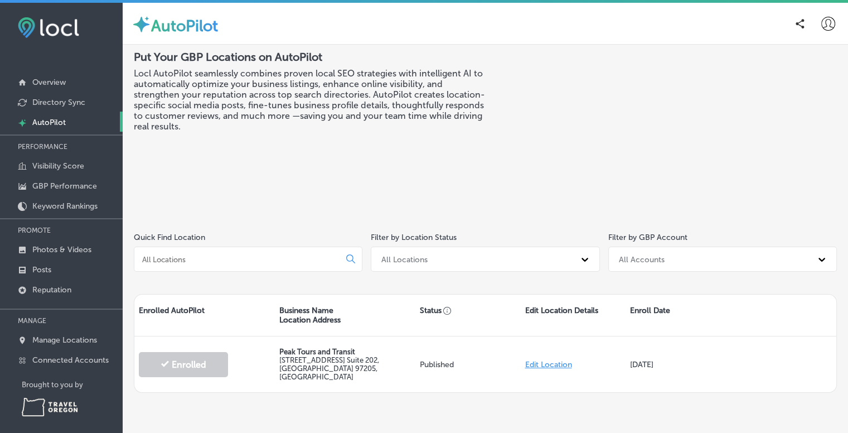
scroll to position [16, 0]
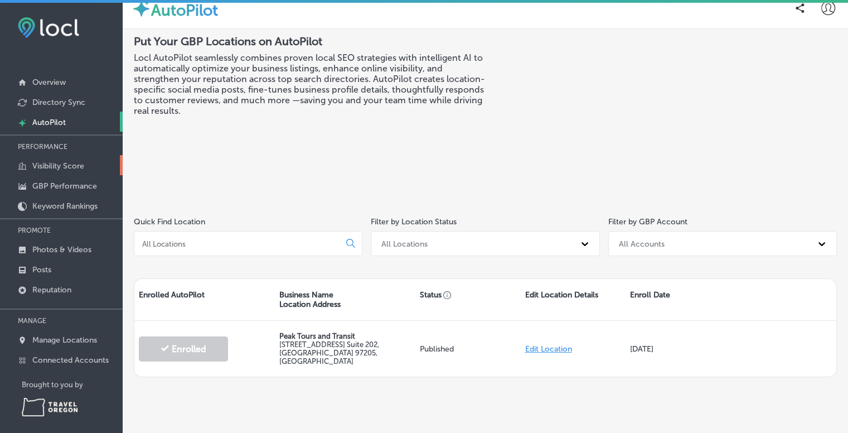
click at [74, 163] on p "Visibility Score" at bounding box center [58, 165] width 52 height 9
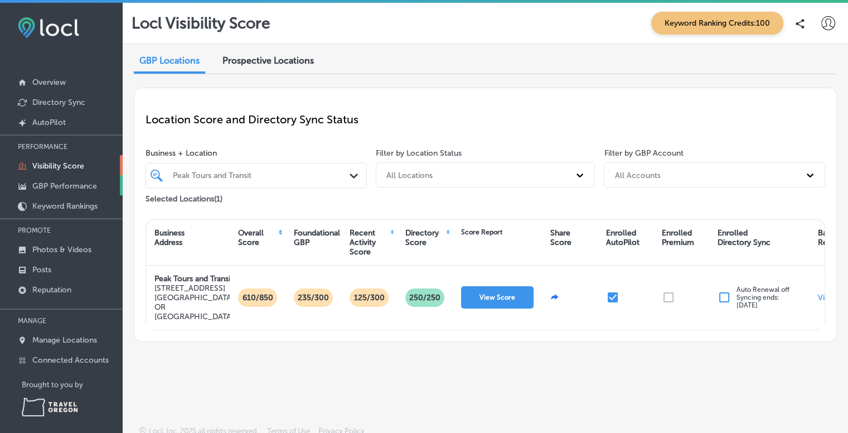
click at [65, 185] on p "GBP Performance" at bounding box center [64, 185] width 65 height 9
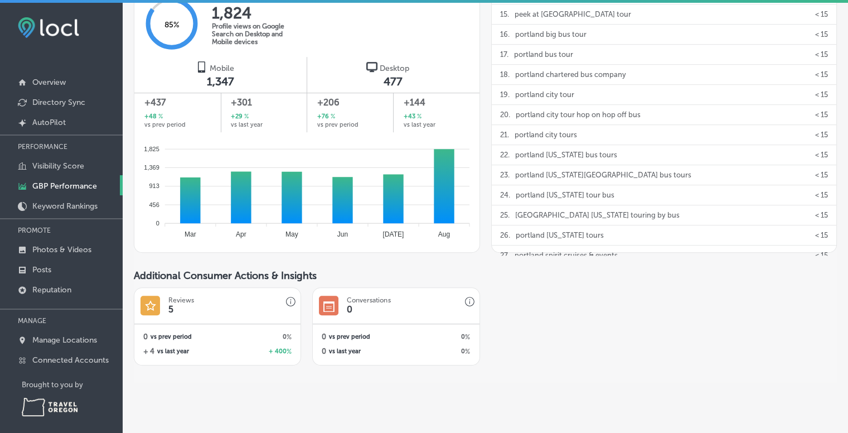
scroll to position [754, 0]
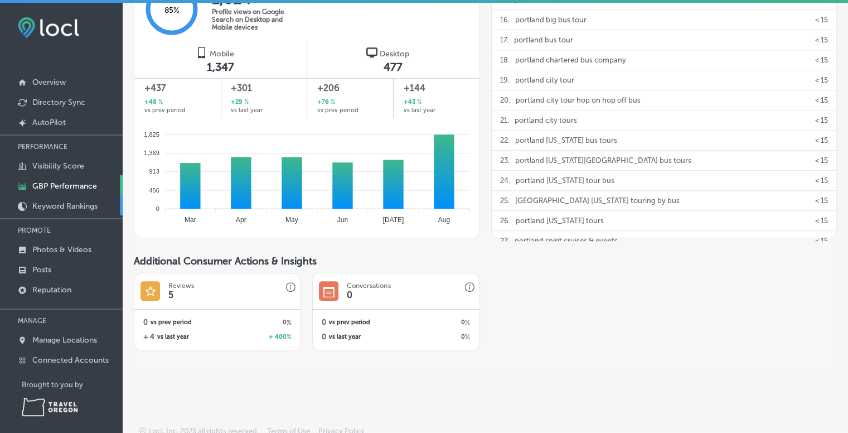
click at [60, 205] on p "Keyword Rankings" at bounding box center [64, 205] width 65 height 9
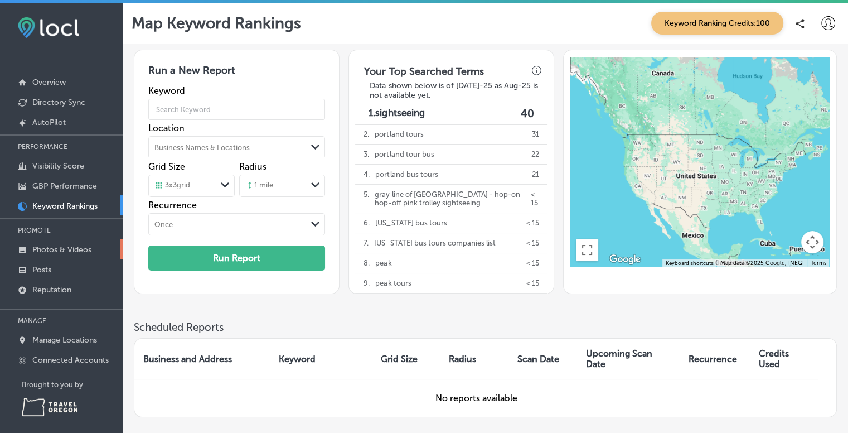
click at [60, 246] on p "Photos & Videos" at bounding box center [61, 249] width 59 height 9
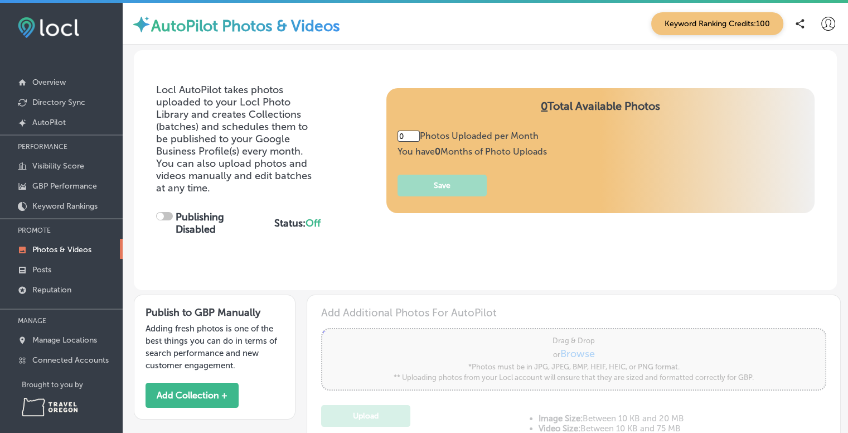
type input "5"
checkbox input "true"
